Goal: Contribute content: Add original content to the website for others to see

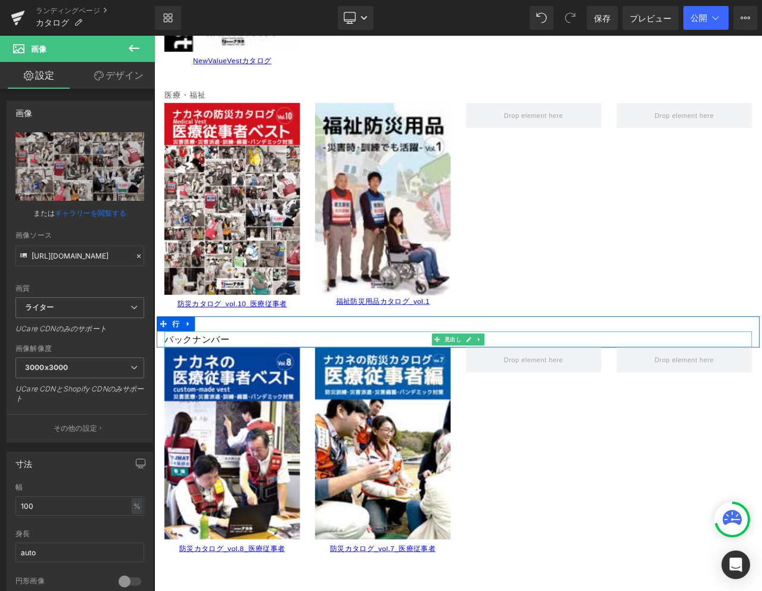
click at [240, 398] on font "バックナンバー" at bounding box center [204, 396] width 77 height 12
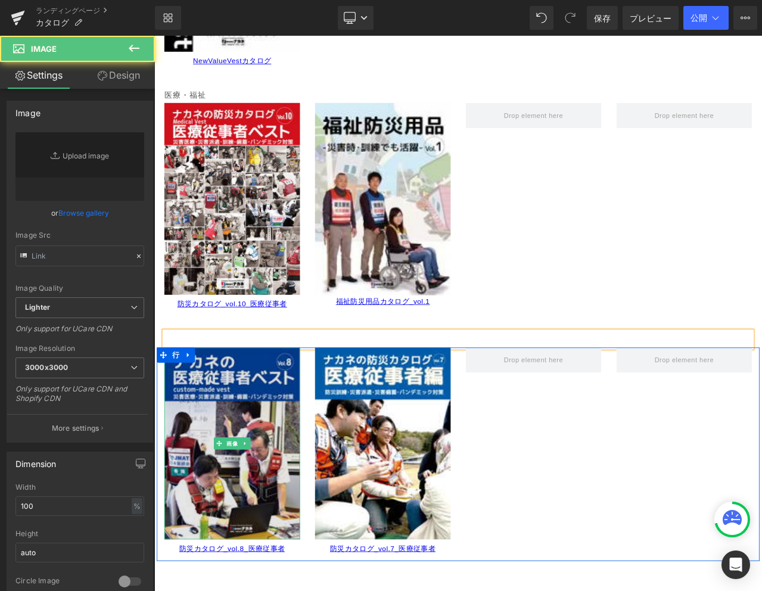
click at [255, 479] on img at bounding box center [246, 520] width 161 height 228
type input "[URL][DOMAIN_NAME]"
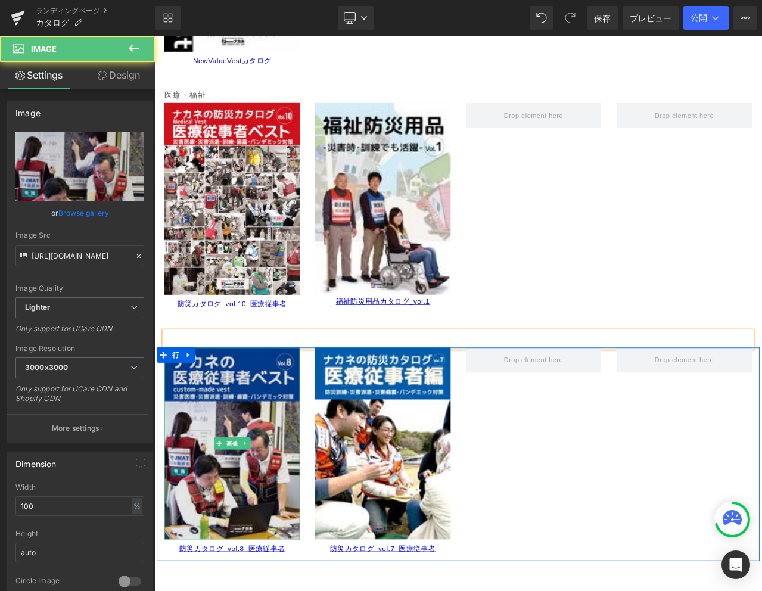
click at [264, 475] on img at bounding box center [246, 520] width 161 height 228
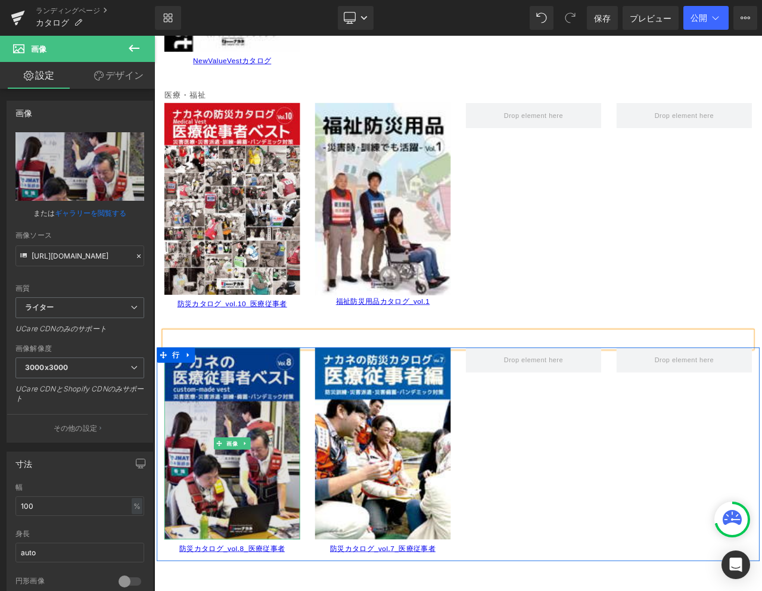
click at [268, 469] on img at bounding box center [246, 520] width 161 height 228
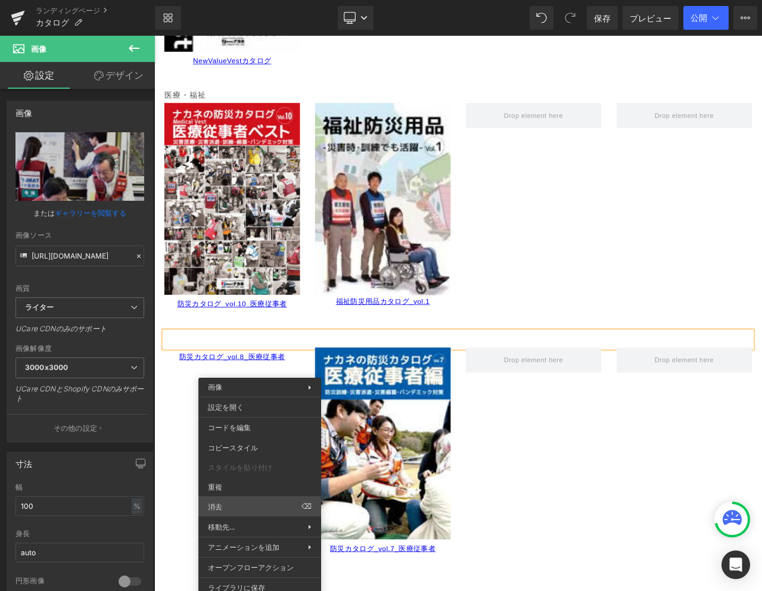
drag, startPoint x: 394, startPoint y: 537, endPoint x: 256, endPoint y: 587, distance: 147.2
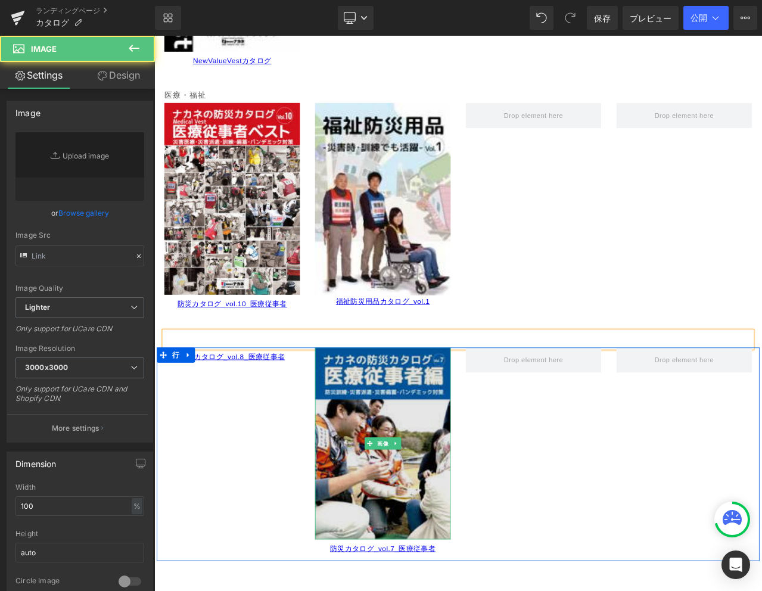
click at [416, 547] on img at bounding box center [425, 520] width 161 height 228
type input "[URL][DOMAIN_NAME]"
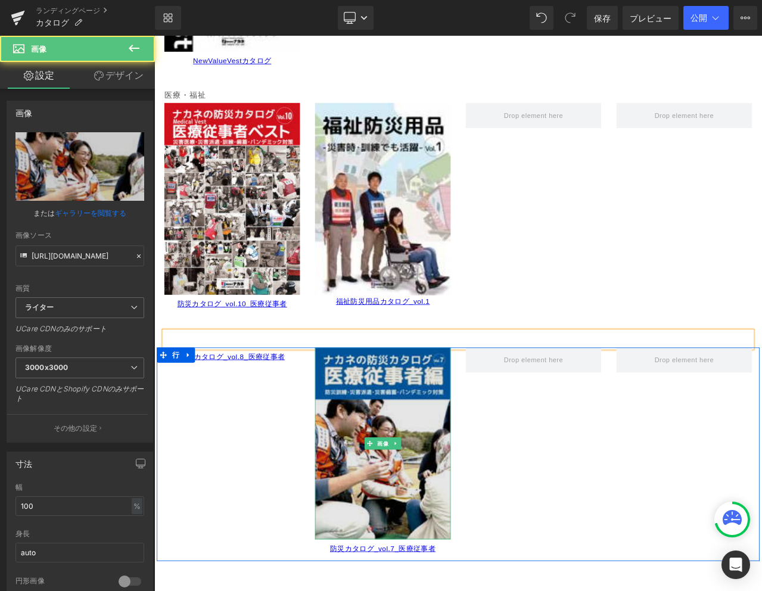
click at [422, 472] on img at bounding box center [425, 520] width 161 height 228
click at [381, 445] on img at bounding box center [425, 520] width 161 height 228
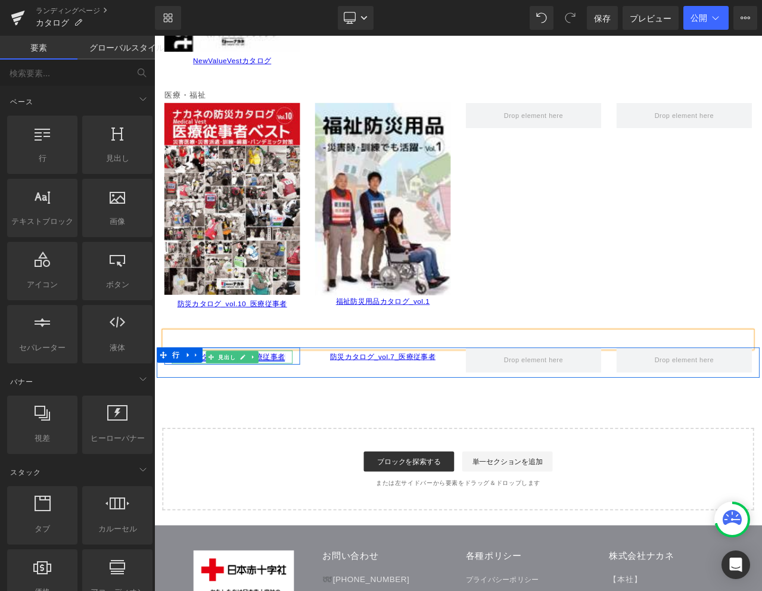
click at [295, 419] on font "防災カタログ_vol.8_医療従事者" at bounding box center [246, 417] width 125 height 10
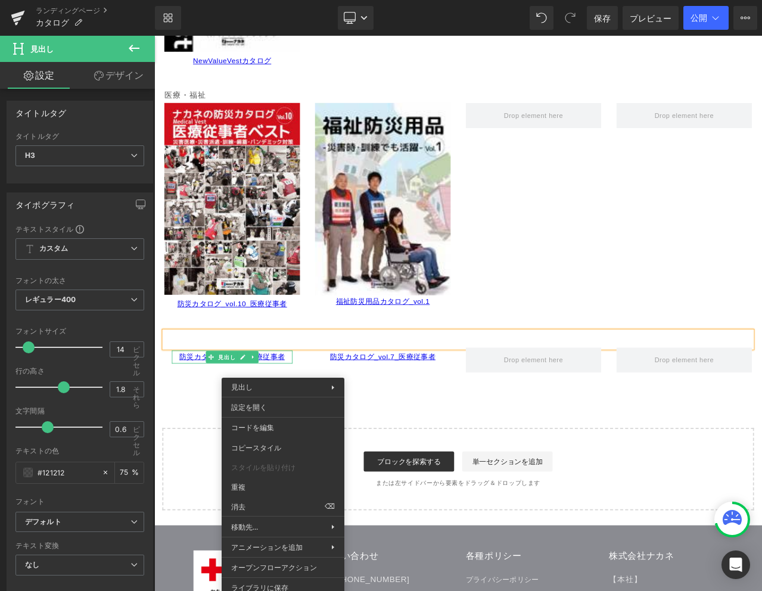
drag, startPoint x: 416, startPoint y: 547, endPoint x: 283, endPoint y: 596, distance: 141.7
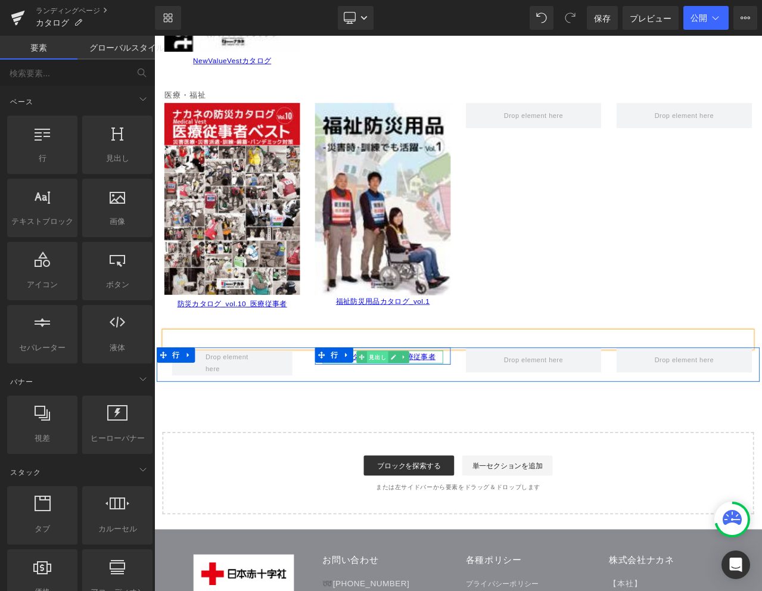
click at [426, 416] on font "見出し" at bounding box center [419, 417] width 20 height 8
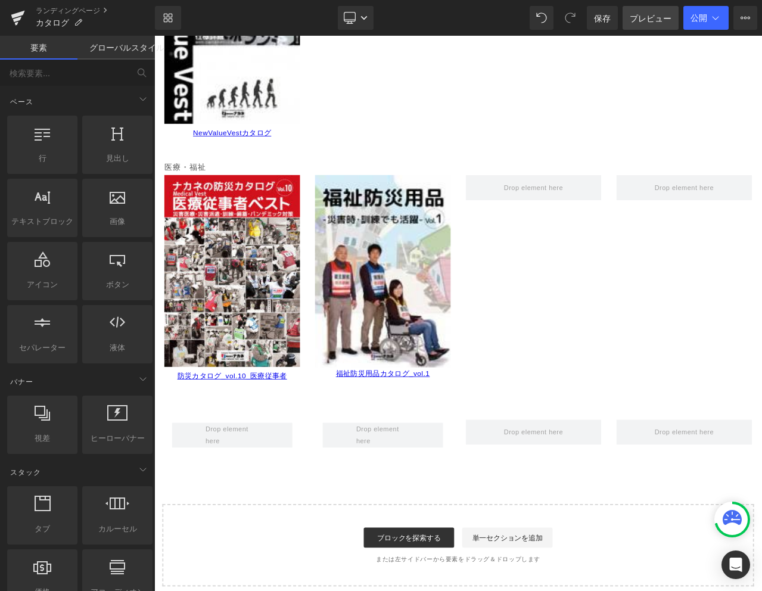
scroll to position [2471, 0]
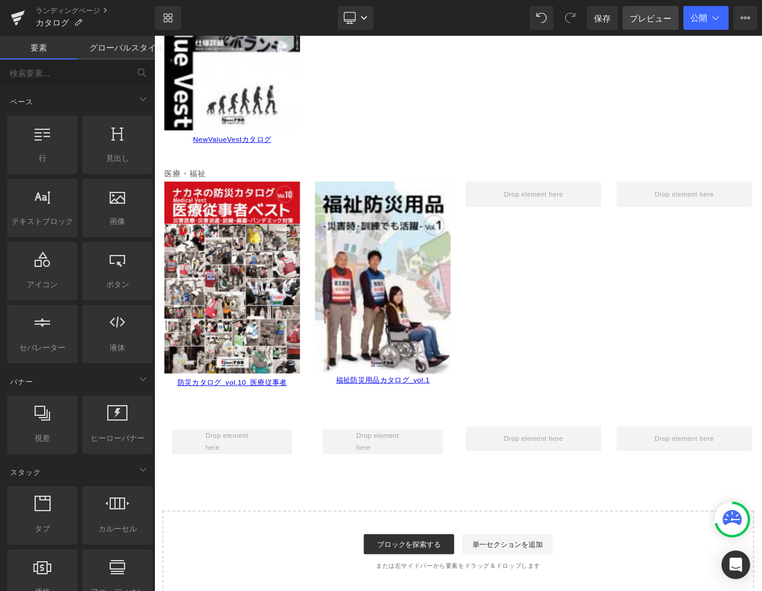
click at [640, 15] on font "プレビュー" at bounding box center [651, 18] width 42 height 10
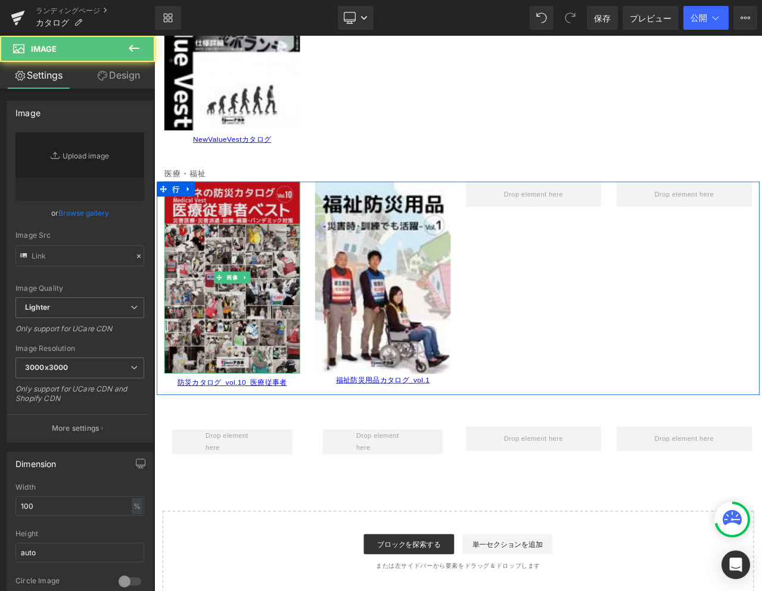
click at [277, 387] on img at bounding box center [246, 323] width 161 height 228
type input "[URL][DOMAIN_NAME]"
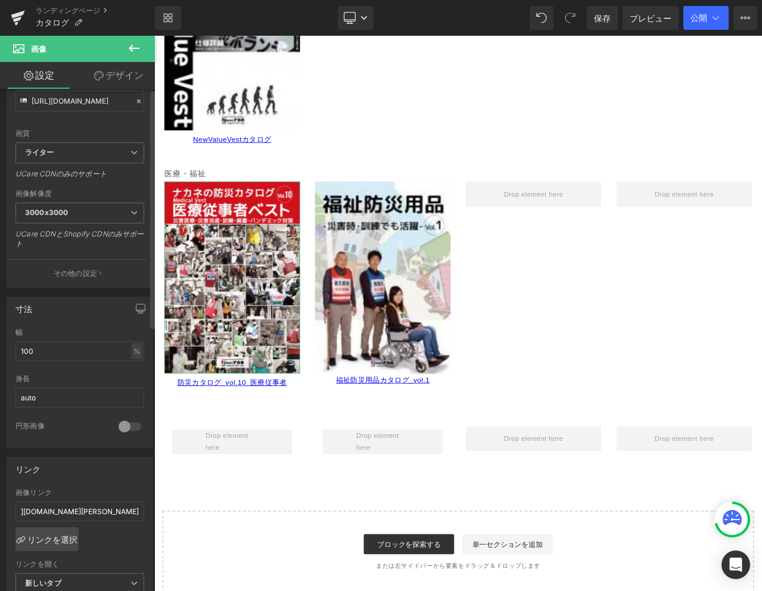
scroll to position [0, 0]
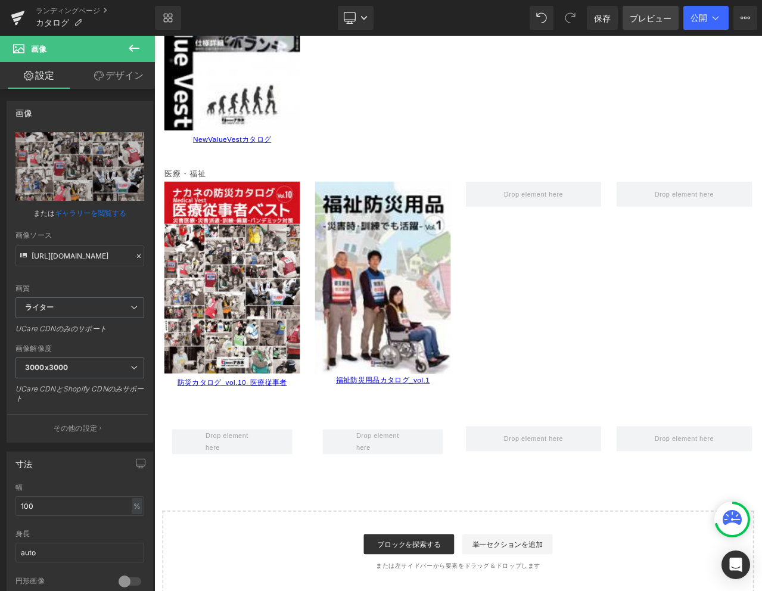
click at [642, 17] on font "プレビュー" at bounding box center [651, 18] width 42 height 10
click at [596, 16] on font "保存" at bounding box center [602, 18] width 17 height 10
click at [706, 23] on button "公開" at bounding box center [705, 18] width 45 height 24
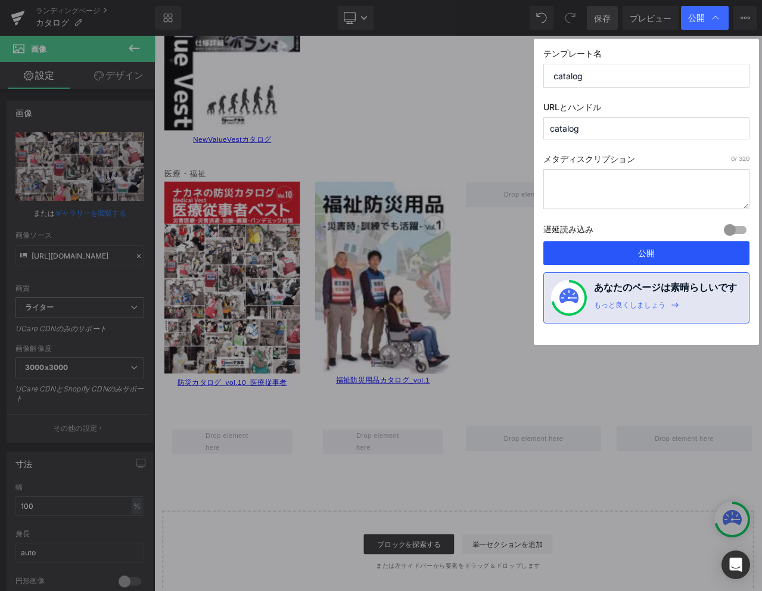
click at [672, 257] on button "公開" at bounding box center [646, 253] width 206 height 24
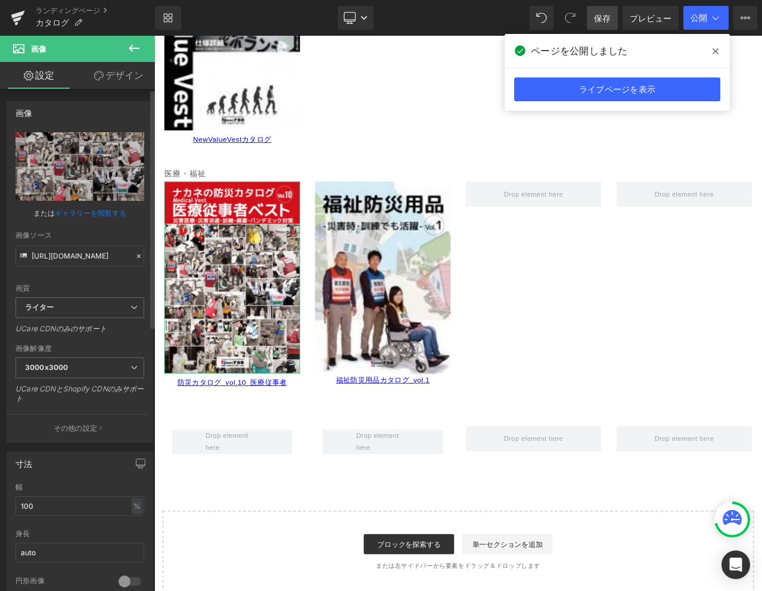
click at [104, 213] on font "ギャラリーを閲覧する" at bounding box center [90, 212] width 71 height 9
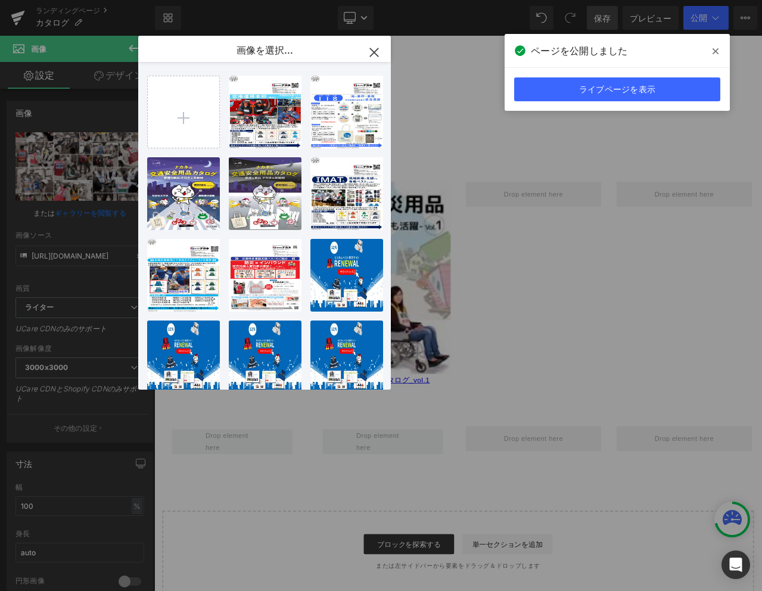
click at [372, 51] on icon "button" at bounding box center [374, 52] width 8 height 8
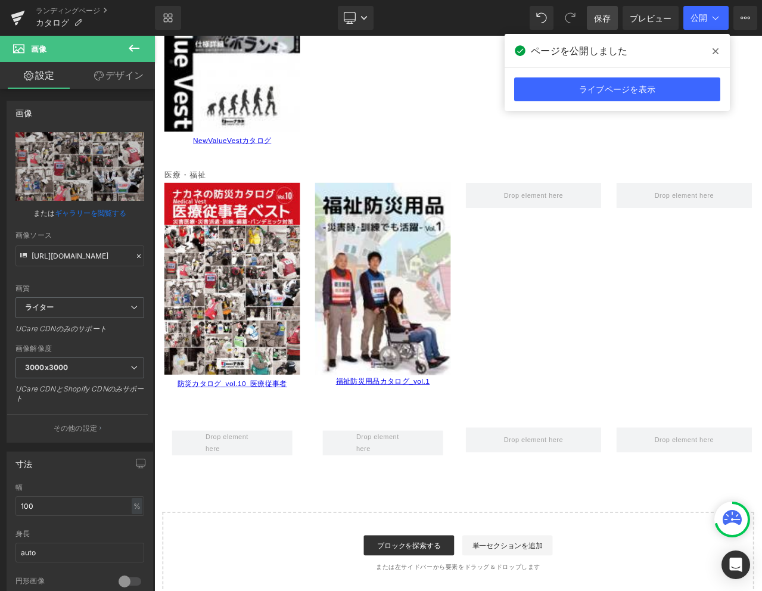
scroll to position [0, 198]
click at [43, 20] on font "カタログ" at bounding box center [52, 22] width 33 height 10
click at [18, 18] on icon at bounding box center [17, 19] width 8 height 5
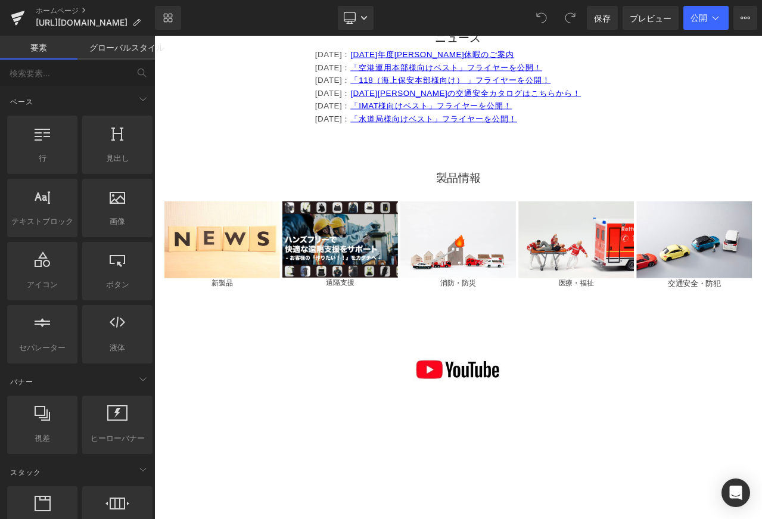
scroll to position [745, 0]
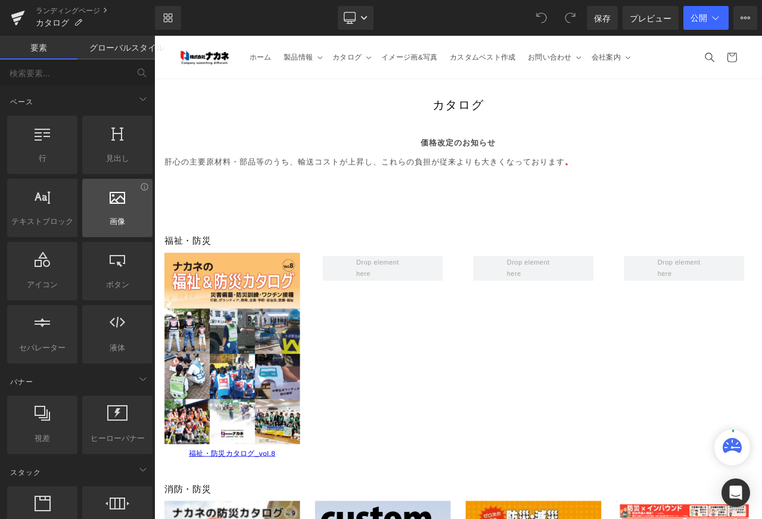
click at [123, 211] on div at bounding box center [117, 201] width 63 height 27
click at [123, 212] on div at bounding box center [117, 201] width 63 height 27
click at [113, 200] on icon at bounding box center [117, 195] width 15 height 15
click at [92, 225] on span "画像" at bounding box center [117, 221] width 63 height 13
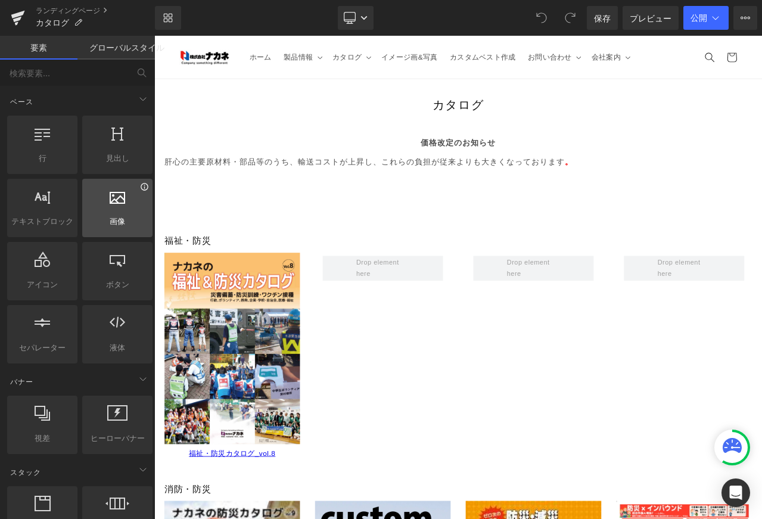
click at [140, 186] on icon at bounding box center [144, 186] width 9 height 9
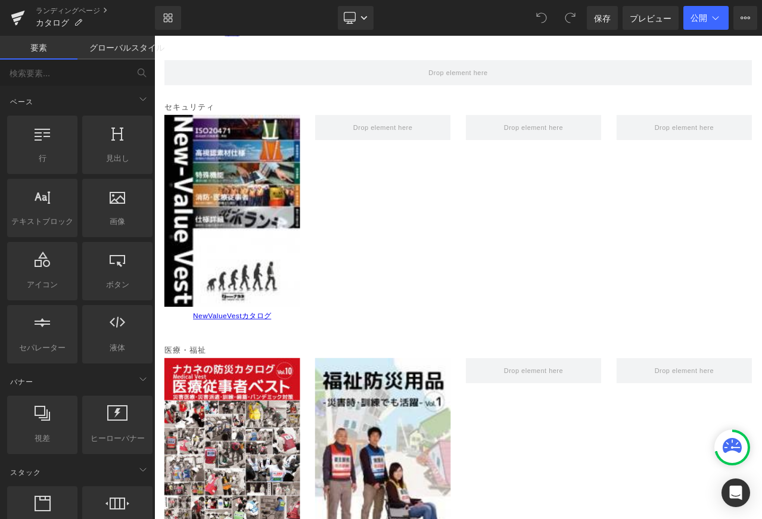
scroll to position [2468, 0]
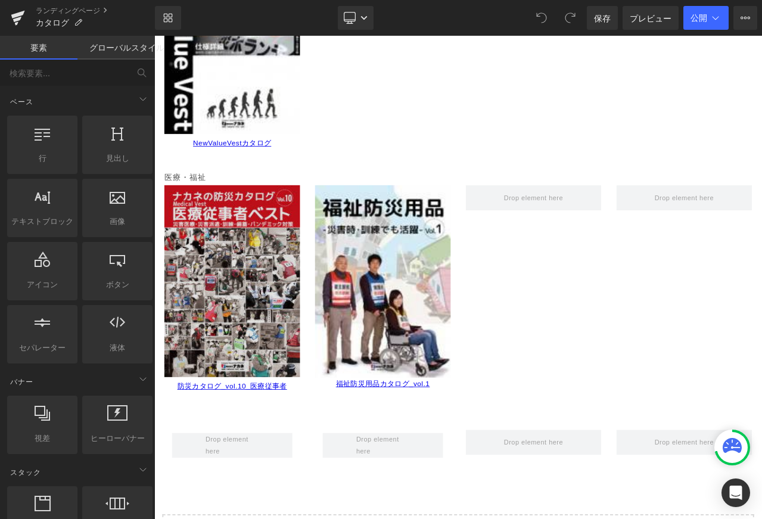
click at [241, 304] on img at bounding box center [246, 327] width 161 height 228
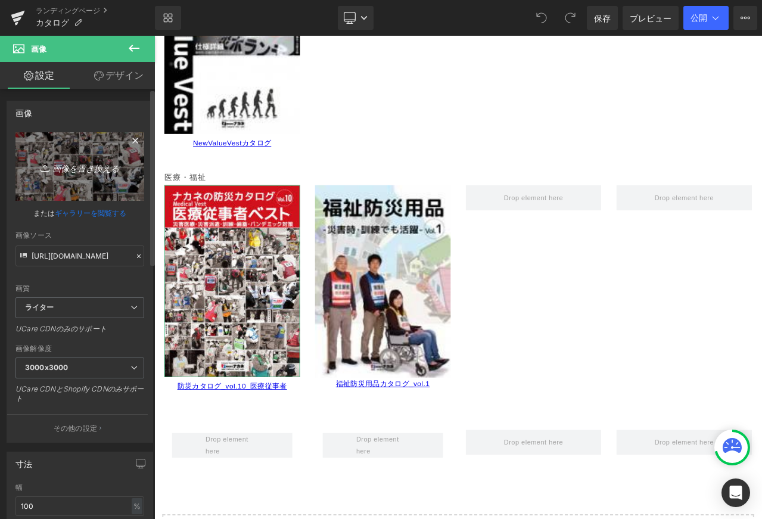
click at [85, 165] on font "画像を置き換える" at bounding box center [85, 168] width 67 height 10
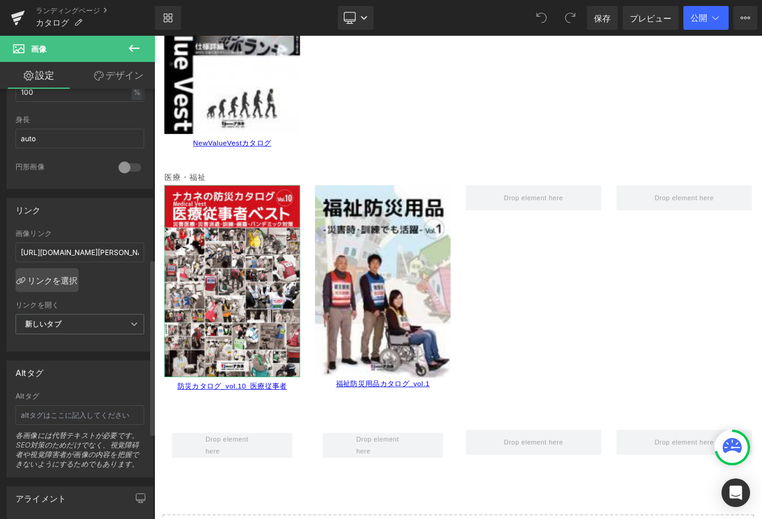
scroll to position [416, 0]
click at [72, 288] on link "リンクを選択" at bounding box center [46, 278] width 63 height 24
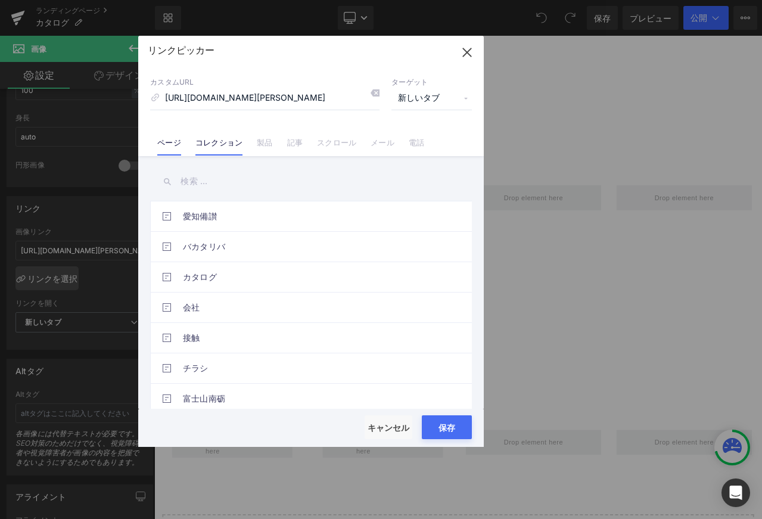
click at [214, 144] on font "コレクション" at bounding box center [218, 143] width 47 height 10
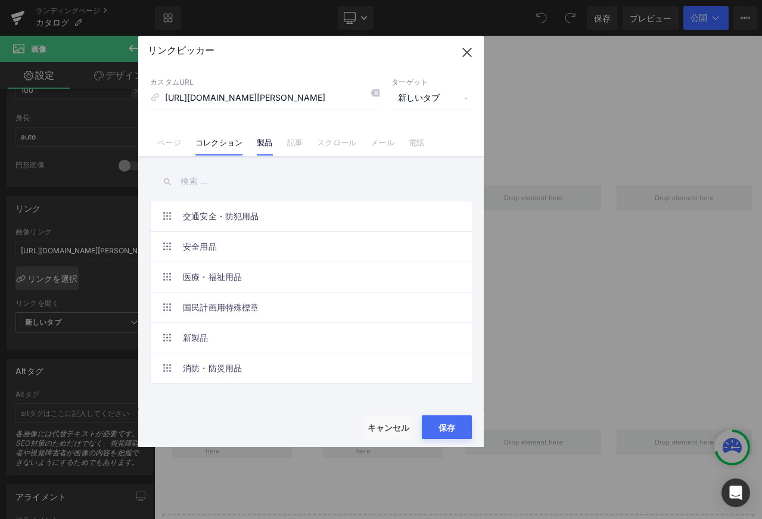
click at [266, 144] on font "製品" at bounding box center [264, 143] width 15 height 10
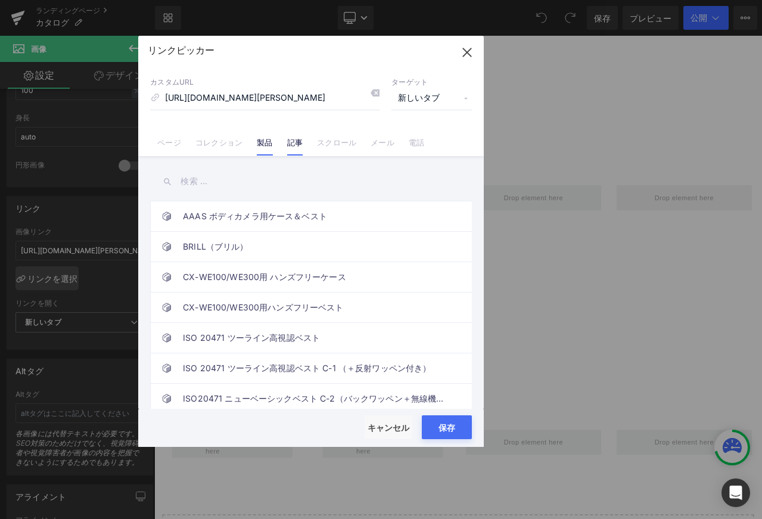
click at [288, 144] on font "記事" at bounding box center [294, 143] width 15 height 10
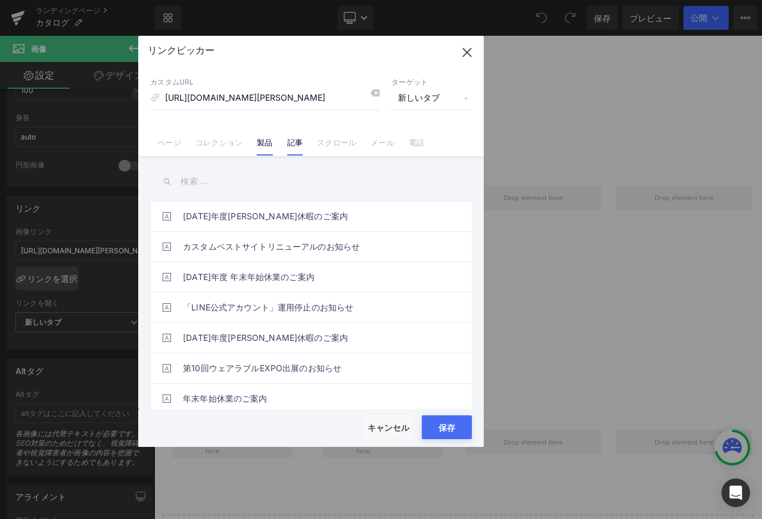
click at [263, 146] on font "製品" at bounding box center [264, 143] width 15 height 10
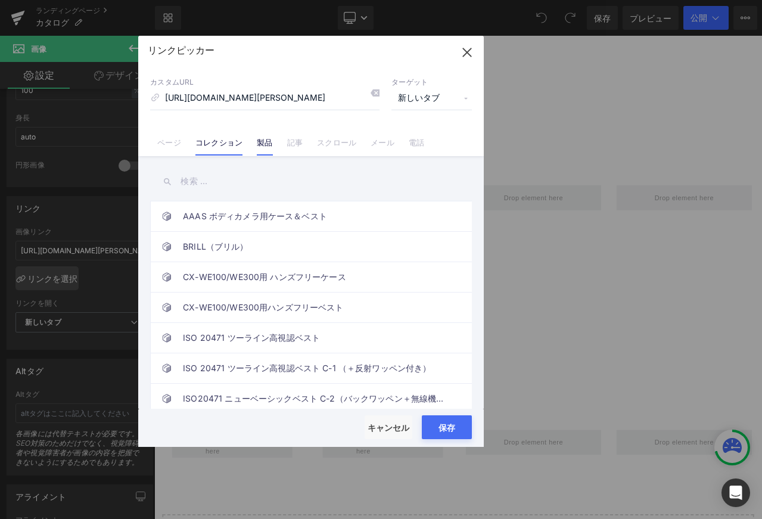
drag, startPoint x: 247, startPoint y: 146, endPoint x: 228, endPoint y: 146, distance: 19.1
click at [246, 146] on li "コレクション" at bounding box center [218, 137] width 61 height 21
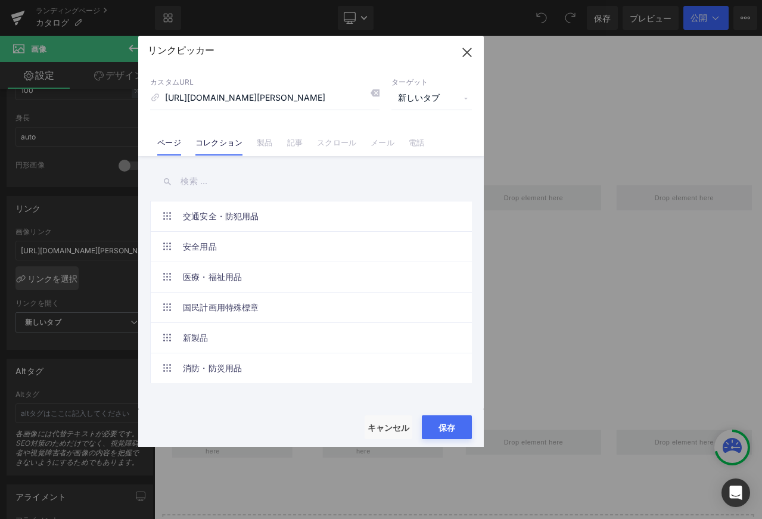
click at [163, 135] on li "ページ" at bounding box center [169, 137] width 38 height 21
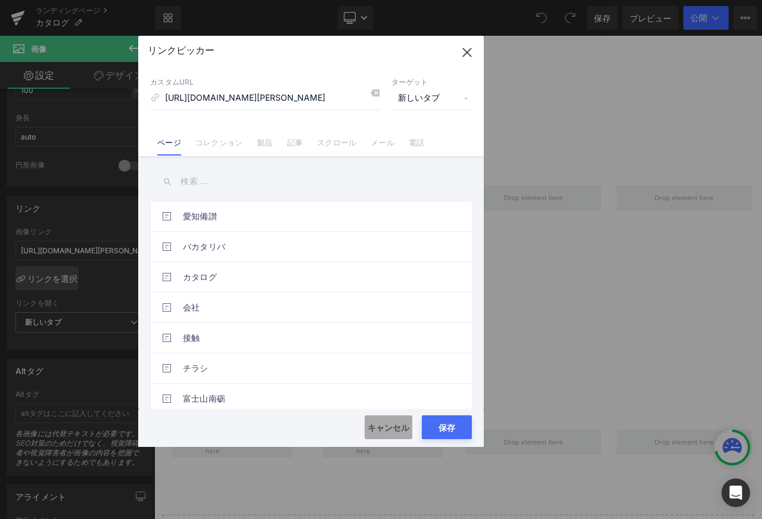
click at [382, 430] on font "キャンセル" at bounding box center [388, 427] width 42 height 10
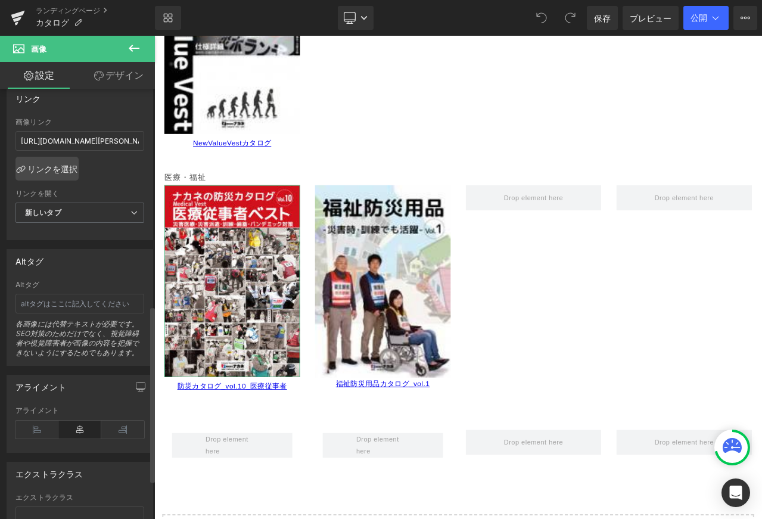
scroll to position [627, 0]
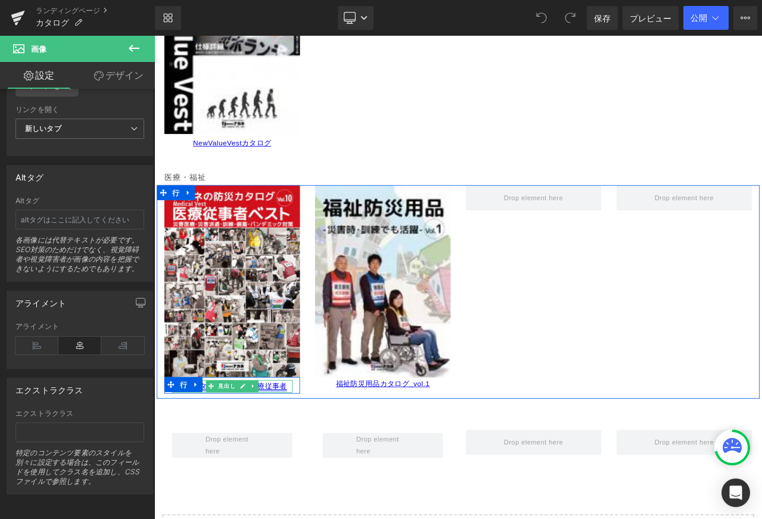
click at [299, 447] on font "防災カタログ_vol.10_医療従事者" at bounding box center [247, 451] width 130 height 10
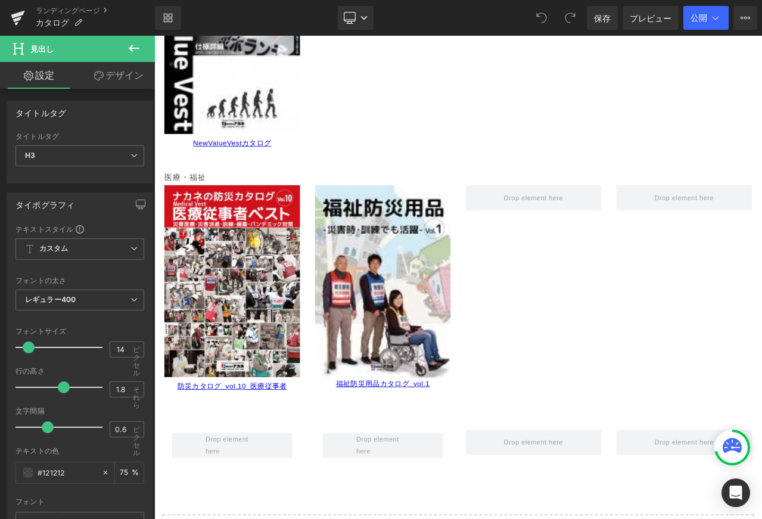
click at [86, 5] on div "ランディングページ カタログ" at bounding box center [77, 18] width 155 height 36
click at [71, 14] on font "ランディングページ" at bounding box center [68, 10] width 64 height 9
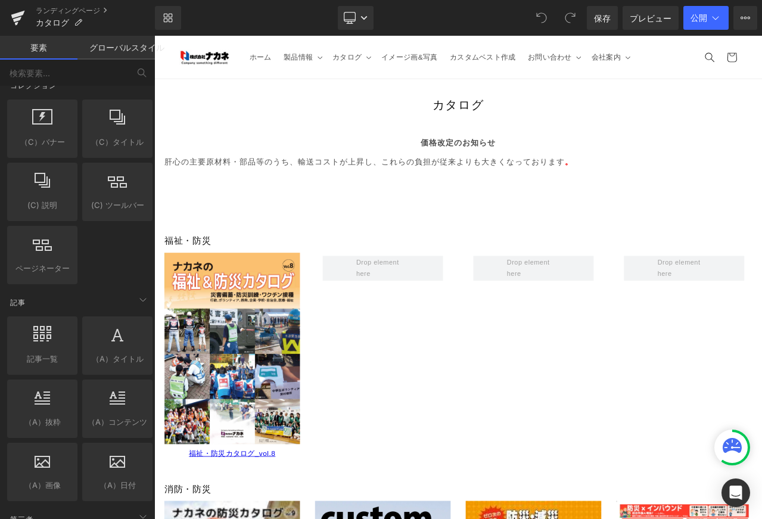
scroll to position [2195, 0]
